Goal: Contribute content

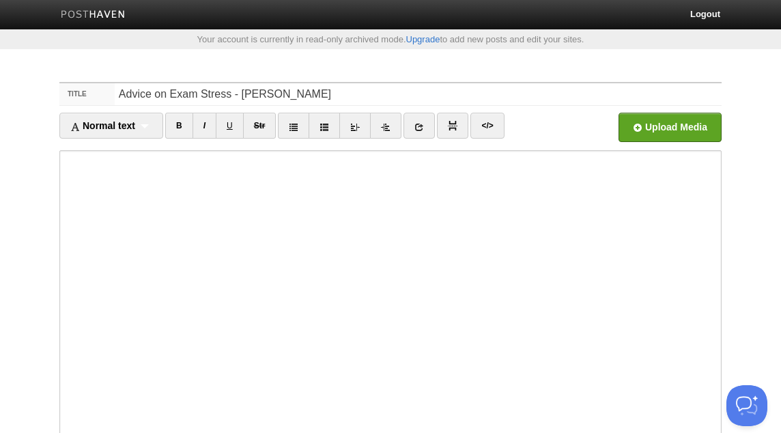
scroll to position [37, 0]
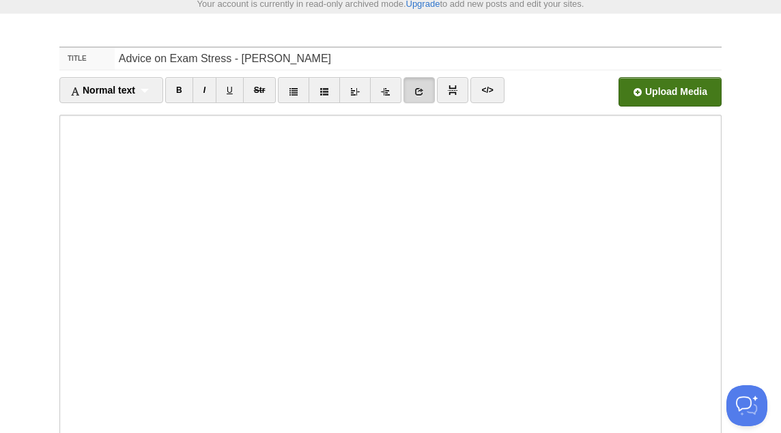
click at [663, 90] on input "file" at bounding box center [257, 96] width 1033 height 70
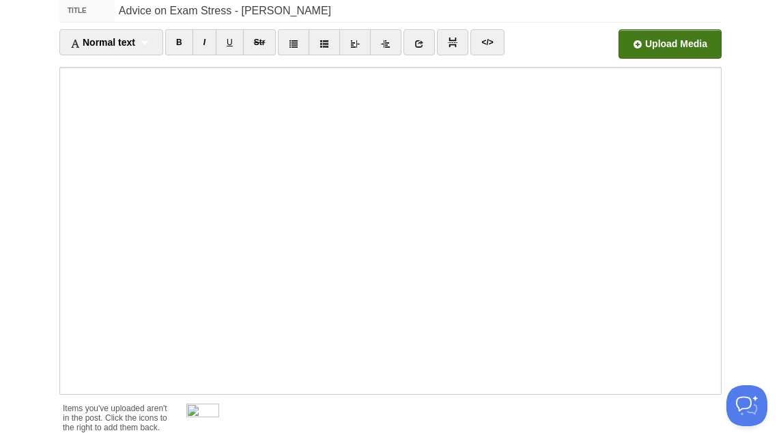
scroll to position [212, 0]
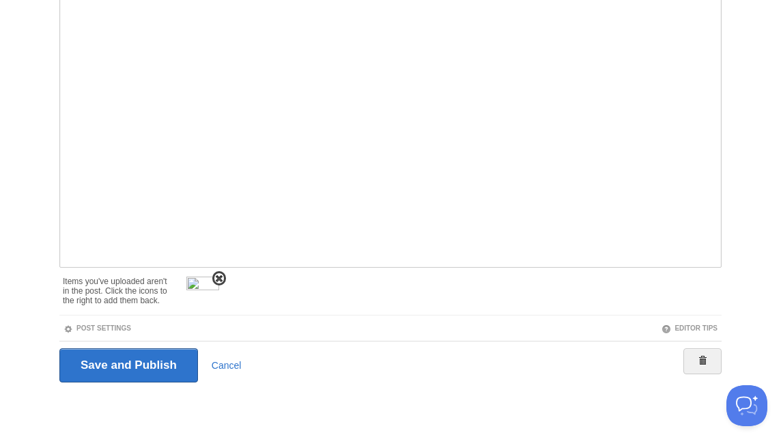
click at [218, 274] on span at bounding box center [219, 279] width 10 height 10
click at [133, 331] on div "Post Settings" at bounding box center [224, 328] width 331 height 12
click at [126, 330] on link "Post Settings" at bounding box center [97, 328] width 68 height 8
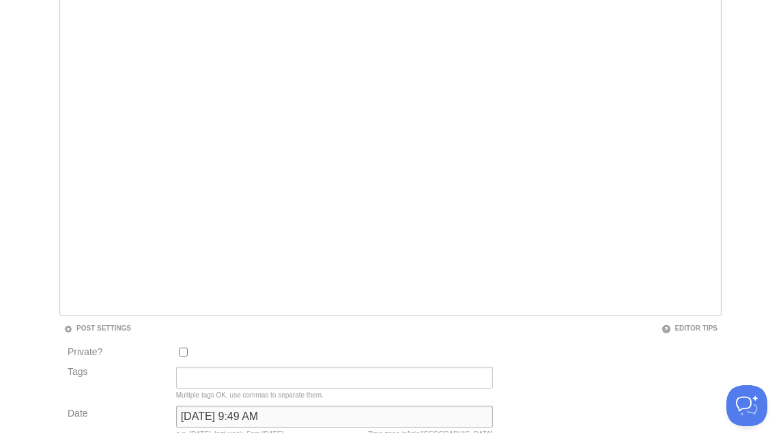
click at [261, 413] on input "[DATE] 9:49 AM" at bounding box center [334, 416] width 317 height 22
type input "now"
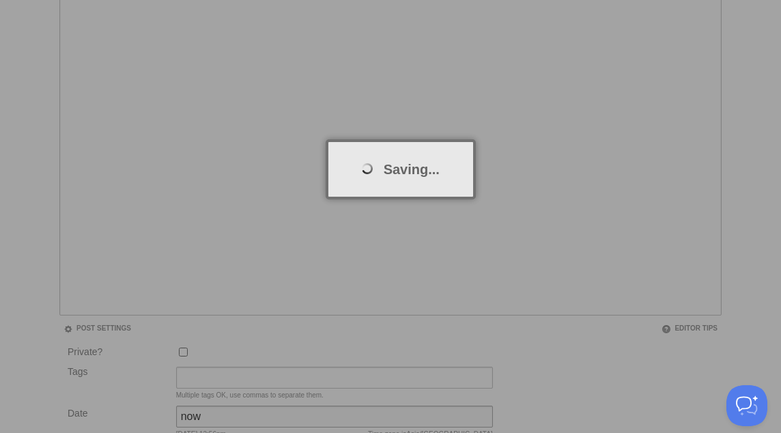
scroll to position [71, 0]
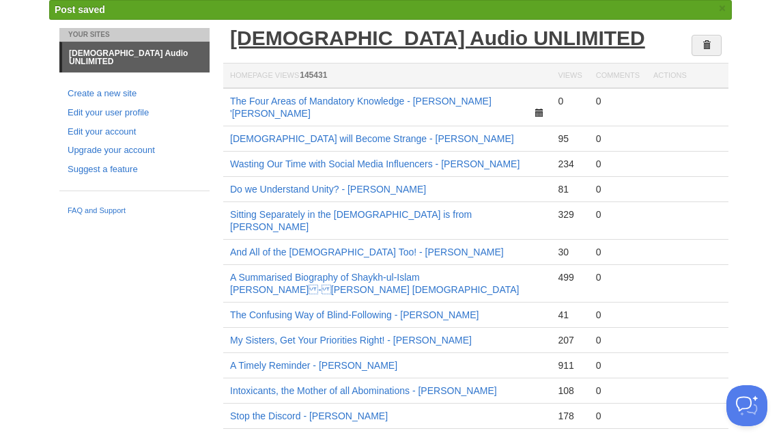
click at [349, 29] on link "[DEMOGRAPHIC_DATA] Audio UNLIMITED" at bounding box center [437, 38] width 415 height 23
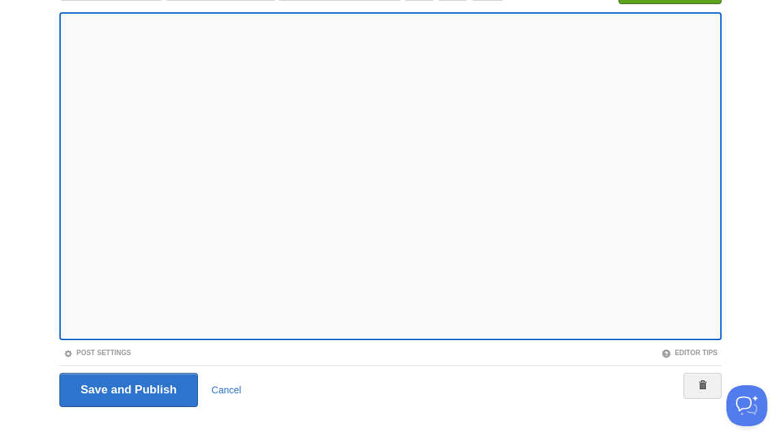
scroll to position [164, 0]
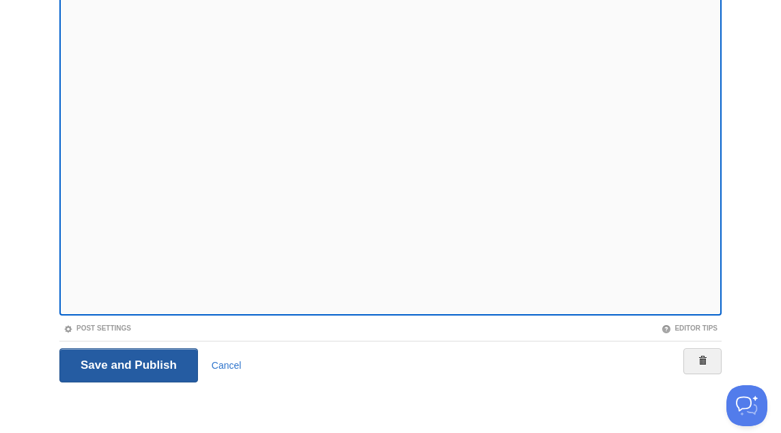
click at [117, 357] on input "Save and Publish" at bounding box center [128, 365] width 139 height 34
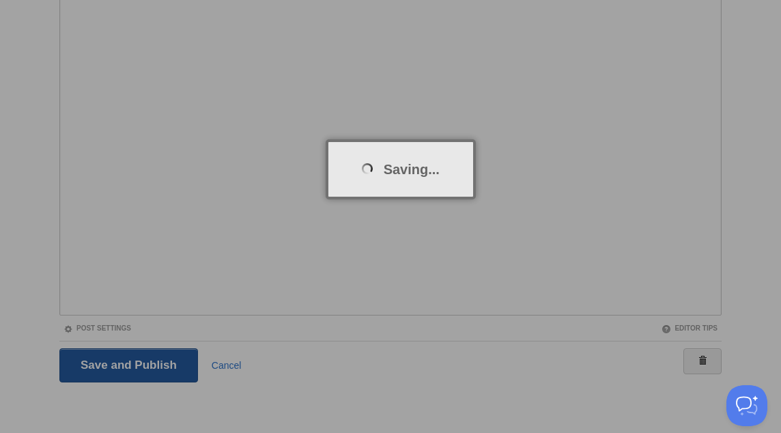
scroll to position [71, 0]
